Goal: Information Seeking & Learning: Check status

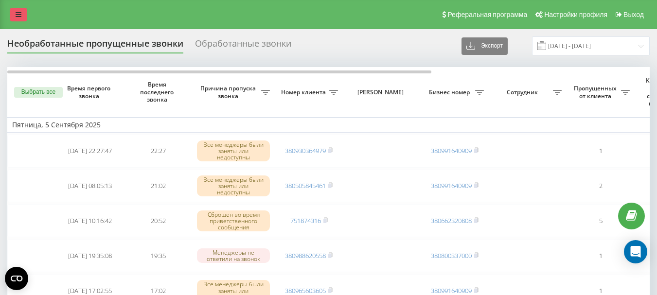
click at [17, 14] on icon at bounding box center [19, 14] width 6 height 7
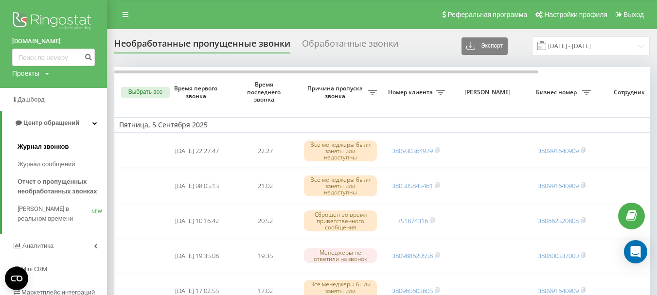
click at [47, 148] on span "Журнал звонков" at bounding box center [43, 147] width 51 height 10
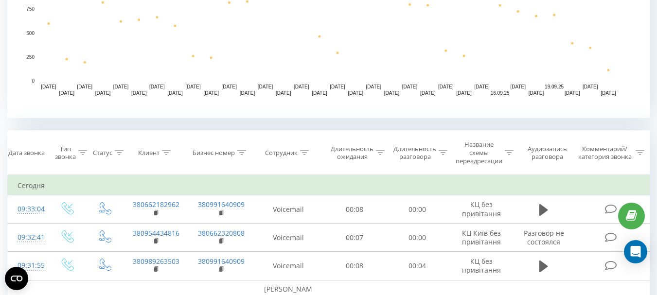
scroll to position [292, 0]
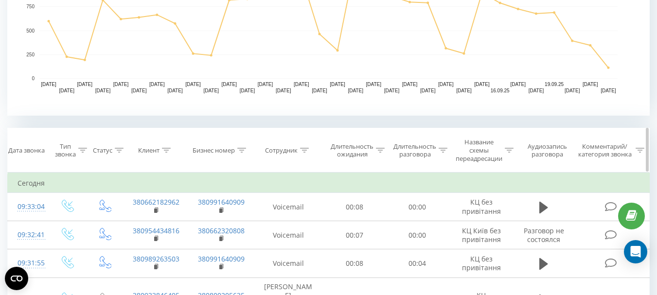
click at [164, 149] on icon at bounding box center [166, 150] width 9 height 5
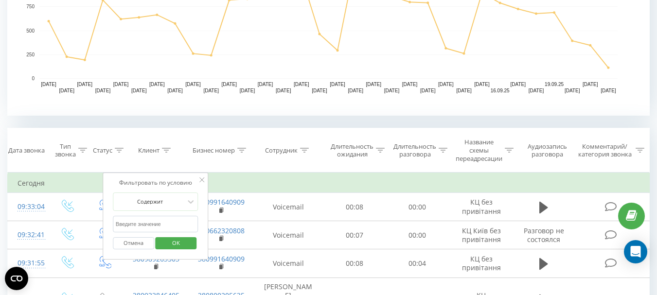
click at [155, 226] on input "text" at bounding box center [156, 224] width 86 height 17
paste input "[PHONE_NUMBER]"
click at [137, 223] on input "[PHONE_NUMBER]" at bounding box center [156, 224] width 86 height 17
click at [124, 225] on input "38 (0993161134" at bounding box center [156, 224] width 86 height 17
type input "380993161134"
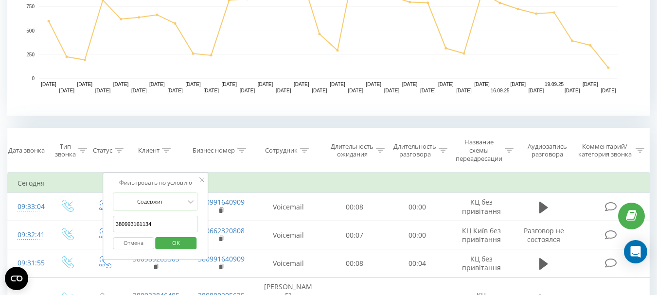
click at [177, 243] on span "OK" at bounding box center [175, 242] width 27 height 15
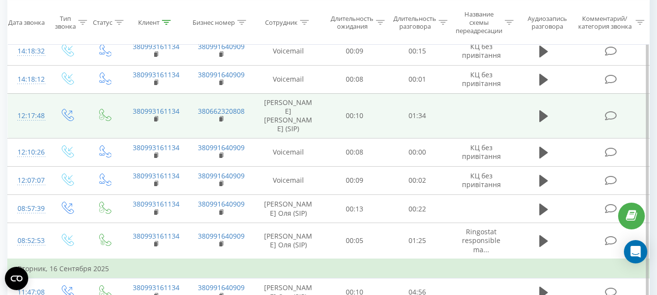
scroll to position [623, 0]
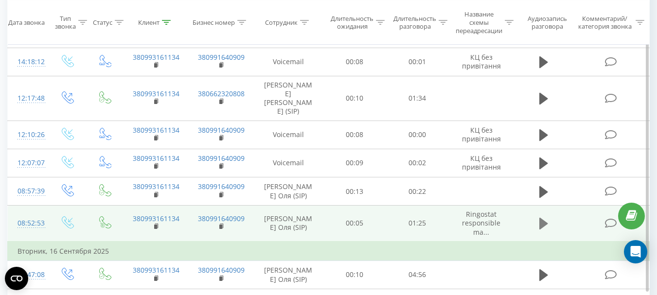
click at [542, 218] on icon at bounding box center [543, 224] width 9 height 12
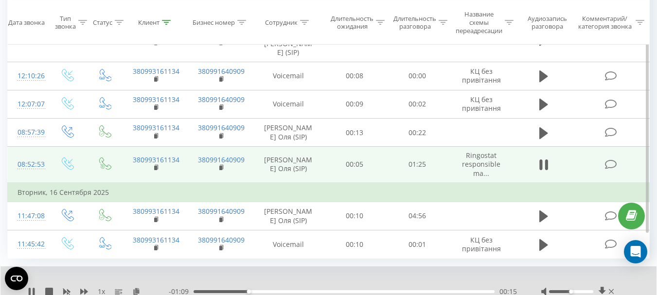
scroll to position [694, 0]
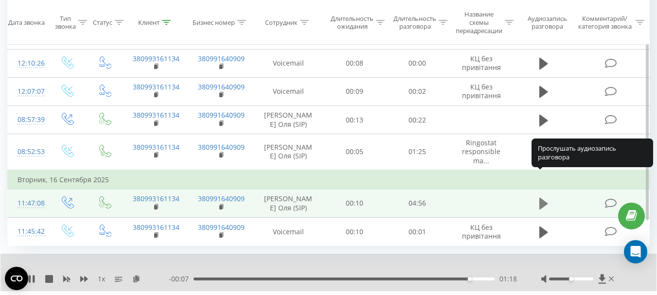
click at [541, 198] on icon at bounding box center [543, 204] width 9 height 12
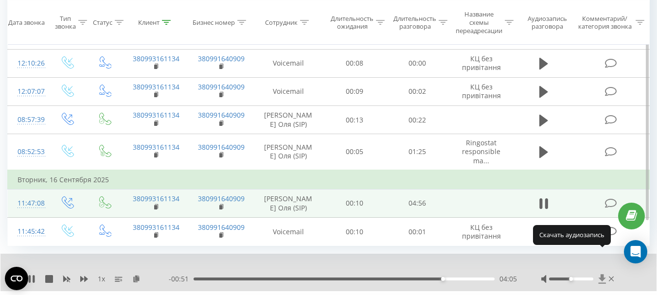
click at [601, 275] on icon at bounding box center [601, 279] width 7 height 9
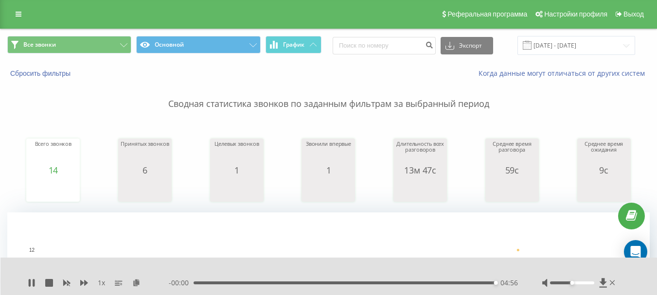
scroll to position [0, 0]
click at [16, 12] on icon at bounding box center [19, 14] width 6 height 7
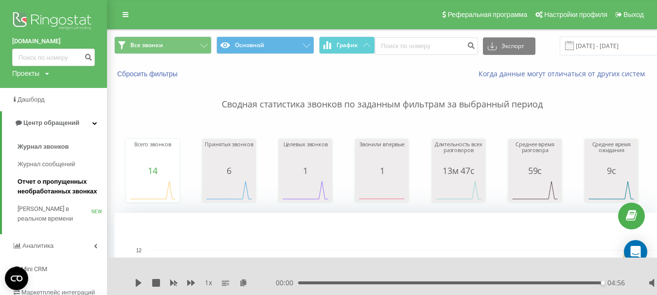
click at [51, 185] on span "Отчет о пропущенных необработанных звонках" at bounding box center [60, 186] width 85 height 19
